Goal: Task Accomplishment & Management: Use online tool/utility

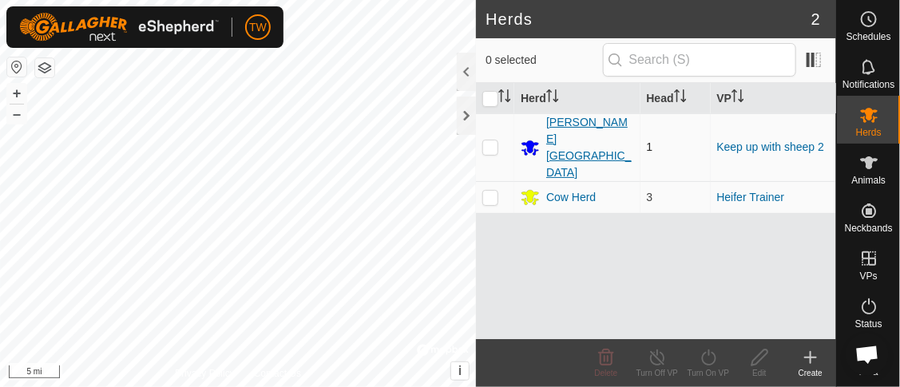
click at [576, 127] on div "[PERSON_NAME][GEOGRAPHIC_DATA]" at bounding box center [589, 147] width 87 height 67
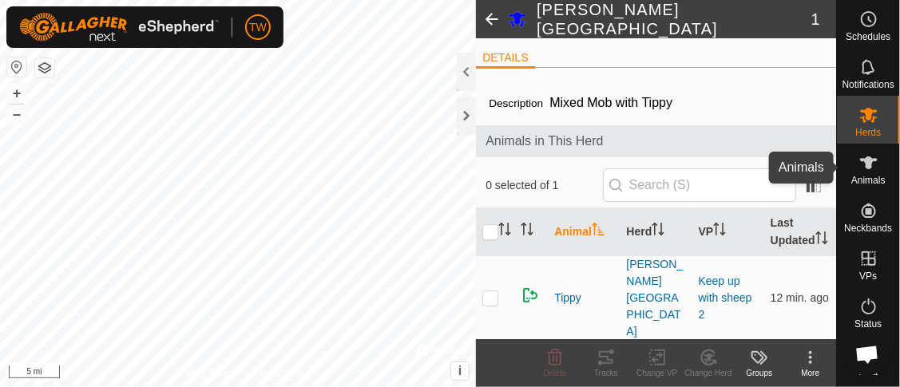
click at [867, 165] on icon at bounding box center [868, 162] width 19 height 19
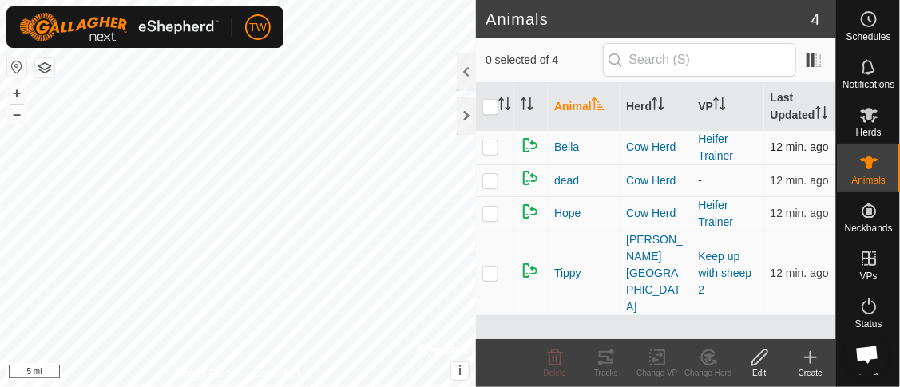
click at [487, 153] on p-checkbox at bounding box center [490, 147] width 16 height 13
checkbox input "true"
click at [605, 369] on div "Tracks" at bounding box center [606, 373] width 51 height 12
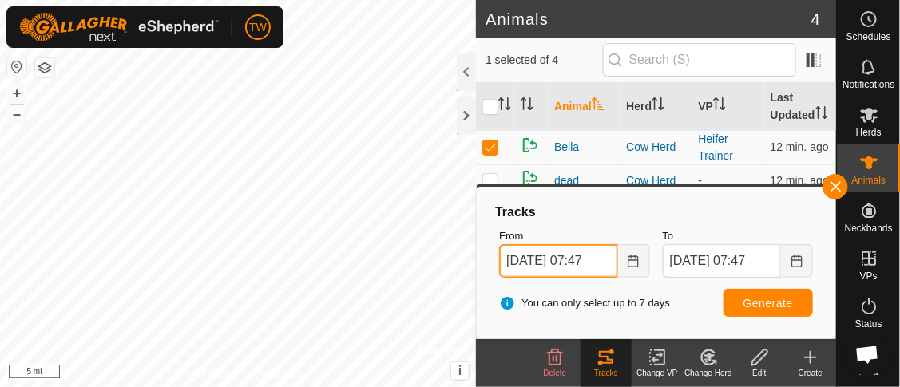
click at [601, 264] on span "[DATE] 07:47" at bounding box center [574, 261] width 150 height 34
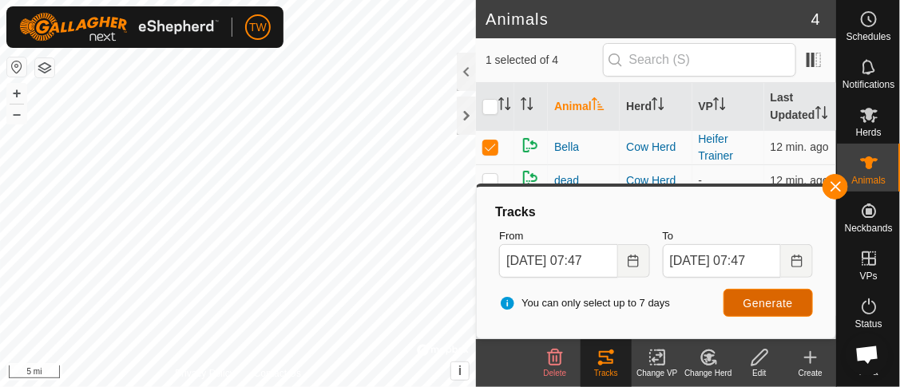
click at [772, 305] on span "Generate" at bounding box center [769, 303] width 50 height 13
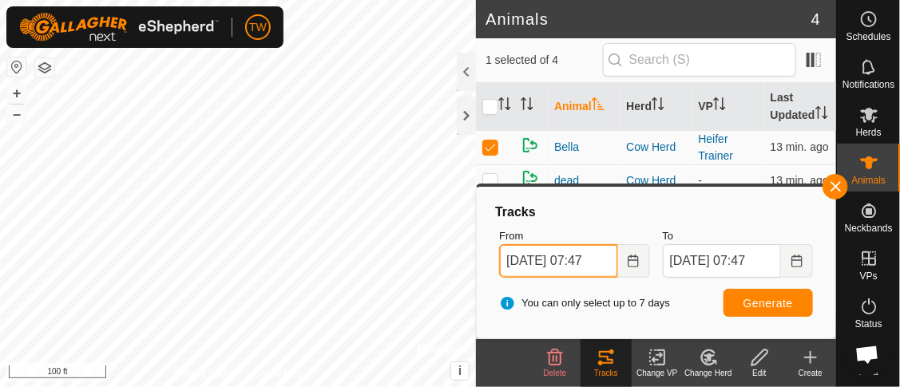
click at [553, 260] on span "[DATE] 07:47" at bounding box center [574, 261] width 150 height 34
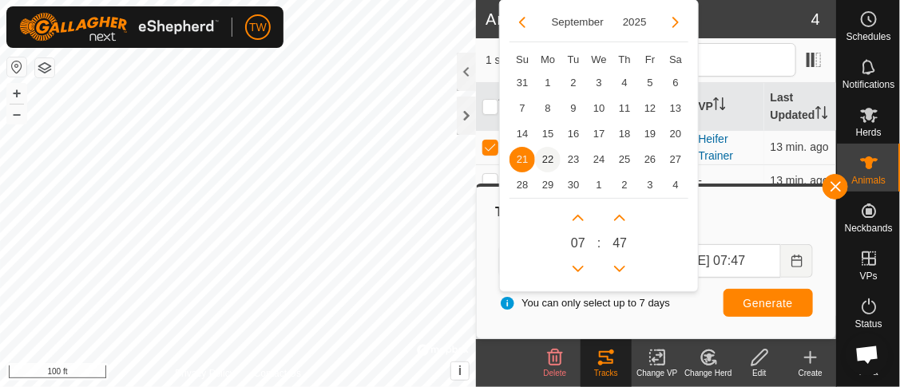
click at [555, 157] on span "22" at bounding box center [548, 160] width 26 height 26
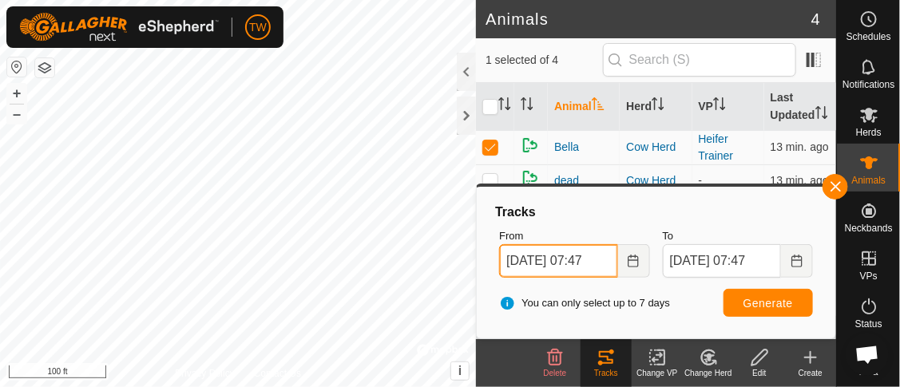
scroll to position [0, 6]
click at [578, 270] on input "[DATE] 07:47" at bounding box center [558, 261] width 118 height 34
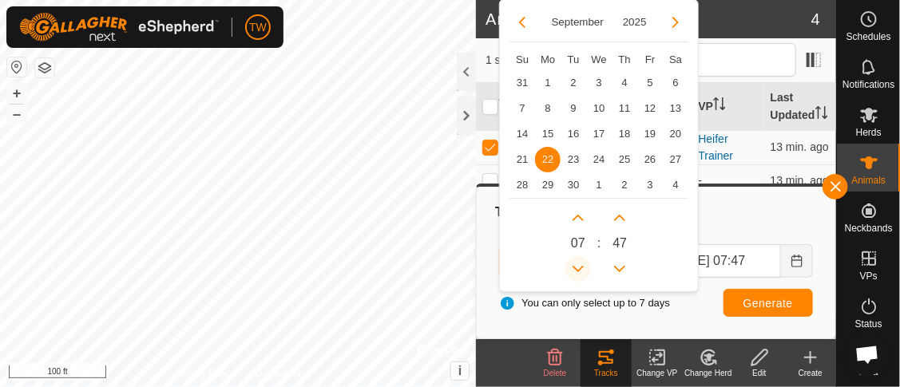
click at [577, 272] on button "Previous Hour" at bounding box center [579, 269] width 26 height 26
click at [578, 273] on span "Previous Hour" at bounding box center [578, 273] width 0 height 0
click at [577, 272] on button "Previous Hour" at bounding box center [579, 269] width 26 height 26
click at [578, 272] on icon "Previous Hour" at bounding box center [578, 269] width 13 height 13
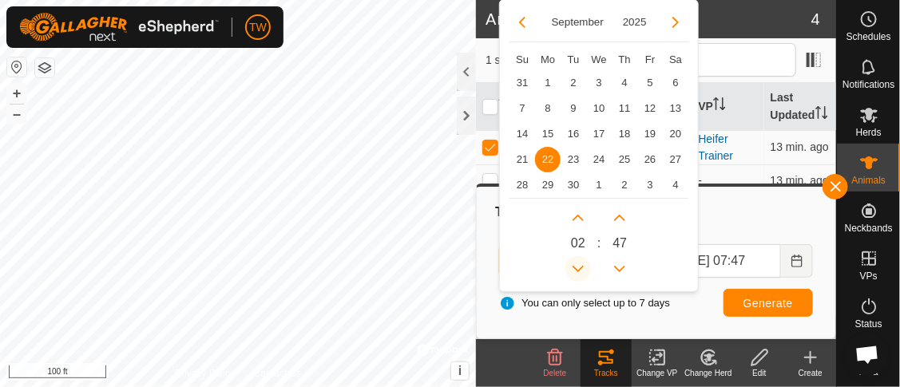
click at [578, 272] on icon "Previous Hour" at bounding box center [578, 269] width 13 height 13
click at [579, 271] on icon "Previous Hour" at bounding box center [578, 269] width 13 height 13
click at [579, 271] on button "Previous Hour" at bounding box center [579, 269] width 26 height 26
type input "[DATE] 23:47"
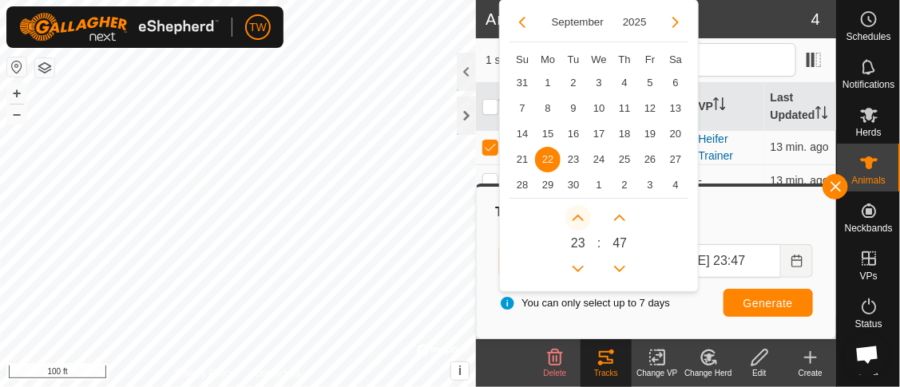
click at [581, 217] on button "Next Hour" at bounding box center [579, 218] width 26 height 26
type input "[DATE] 00:47"
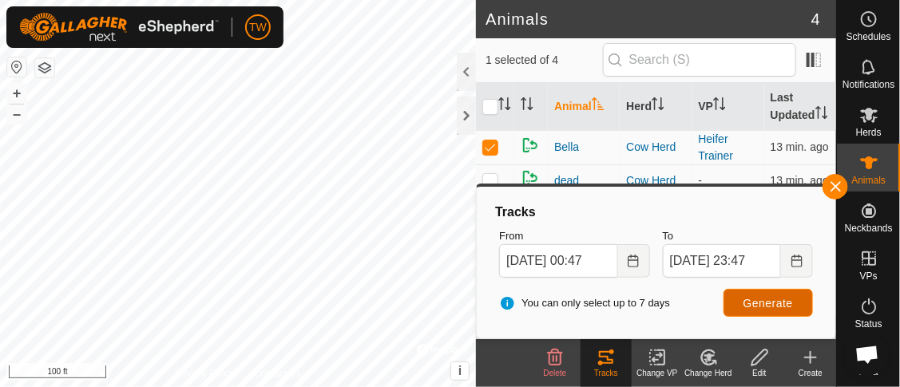
scroll to position [0, 0]
click at [764, 306] on span "Generate" at bounding box center [769, 303] width 50 height 13
